Goal: Navigation & Orientation: Understand site structure

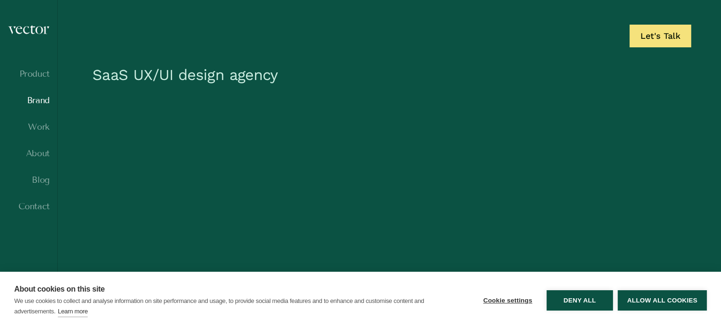
click at [34, 104] on link "Brand" at bounding box center [29, 100] width 42 height 9
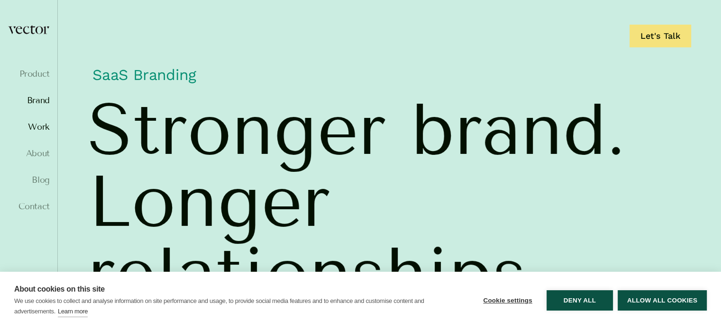
click at [36, 128] on link "Work" at bounding box center [29, 126] width 42 height 9
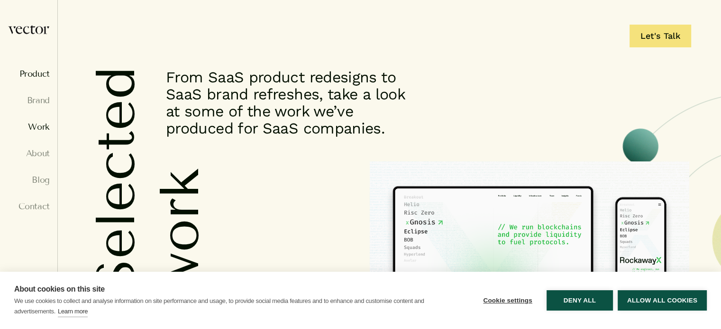
click at [41, 72] on link "Product" at bounding box center [29, 73] width 42 height 9
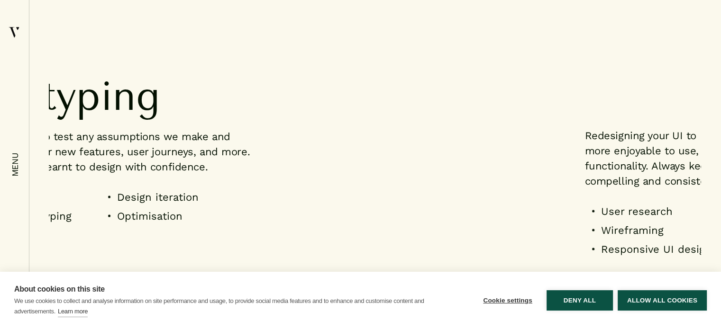
scroll to position [1800, 0]
